Goal: Information Seeking & Learning: Learn about a topic

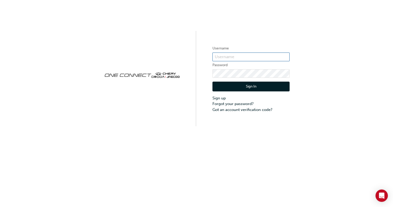
type input "OJAU208"
click at [242, 87] on button "Sign In" at bounding box center [251, 87] width 77 height 10
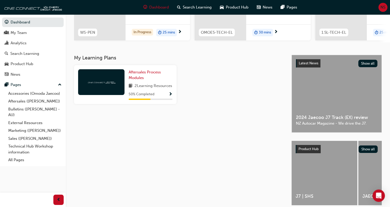
scroll to position [100, 0]
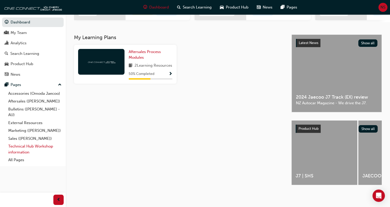
click at [23, 146] on link "Technical Hub Workshop information" at bounding box center [34, 149] width 57 height 14
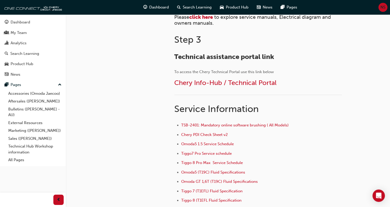
scroll to position [277, 0]
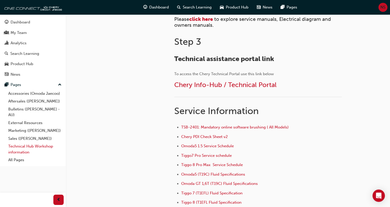
click at [38, 148] on link "Technical Hub Workshop information" at bounding box center [34, 149] width 57 height 14
click at [200, 21] on span "click here" at bounding box center [201, 19] width 24 height 6
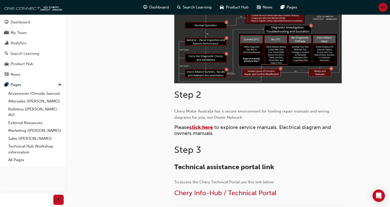
scroll to position [169, 0]
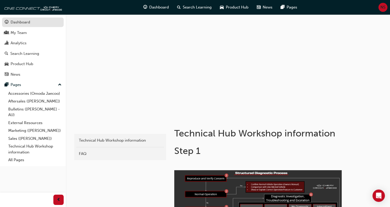
click at [26, 22] on div "Dashboard" at bounding box center [21, 22] width 20 height 6
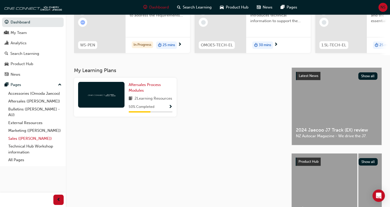
scroll to position [72, 0]
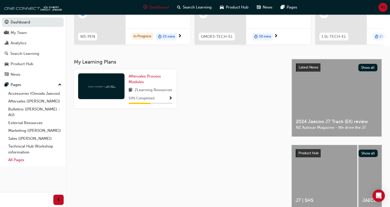
click at [20, 161] on link "All Pages" at bounding box center [34, 160] width 57 height 8
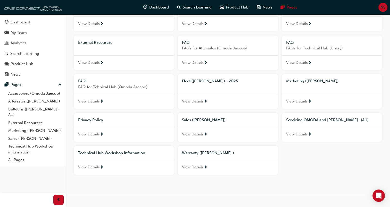
scroll to position [56, 0]
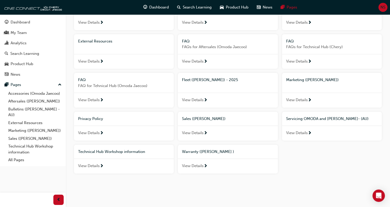
click at [110, 152] on span "Technical Hub Workshop information" at bounding box center [111, 151] width 67 height 5
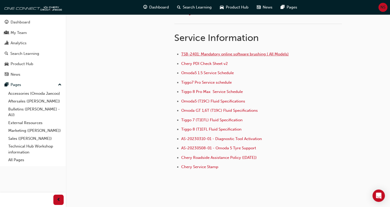
scroll to position [341, 0]
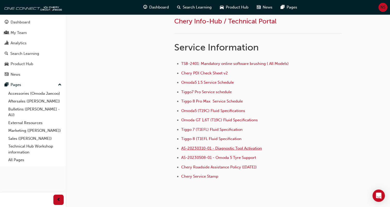
click at [210, 147] on span "AS-20230310-01 - Diagnostic Tool Activation" at bounding box center [221, 148] width 81 height 5
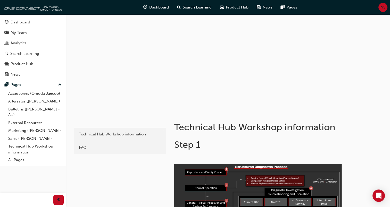
scroll to position [7, 0]
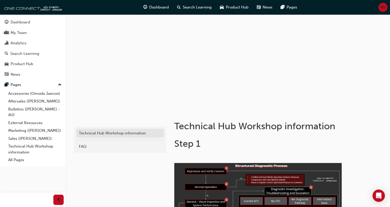
click at [108, 132] on div "Technical Hub Workshop information" at bounding box center [120, 133] width 82 height 6
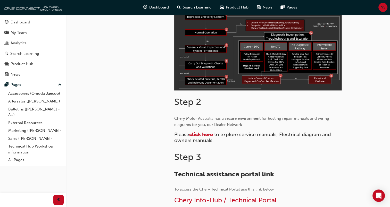
scroll to position [161, 0]
